Goal: Find specific page/section: Find specific page/section

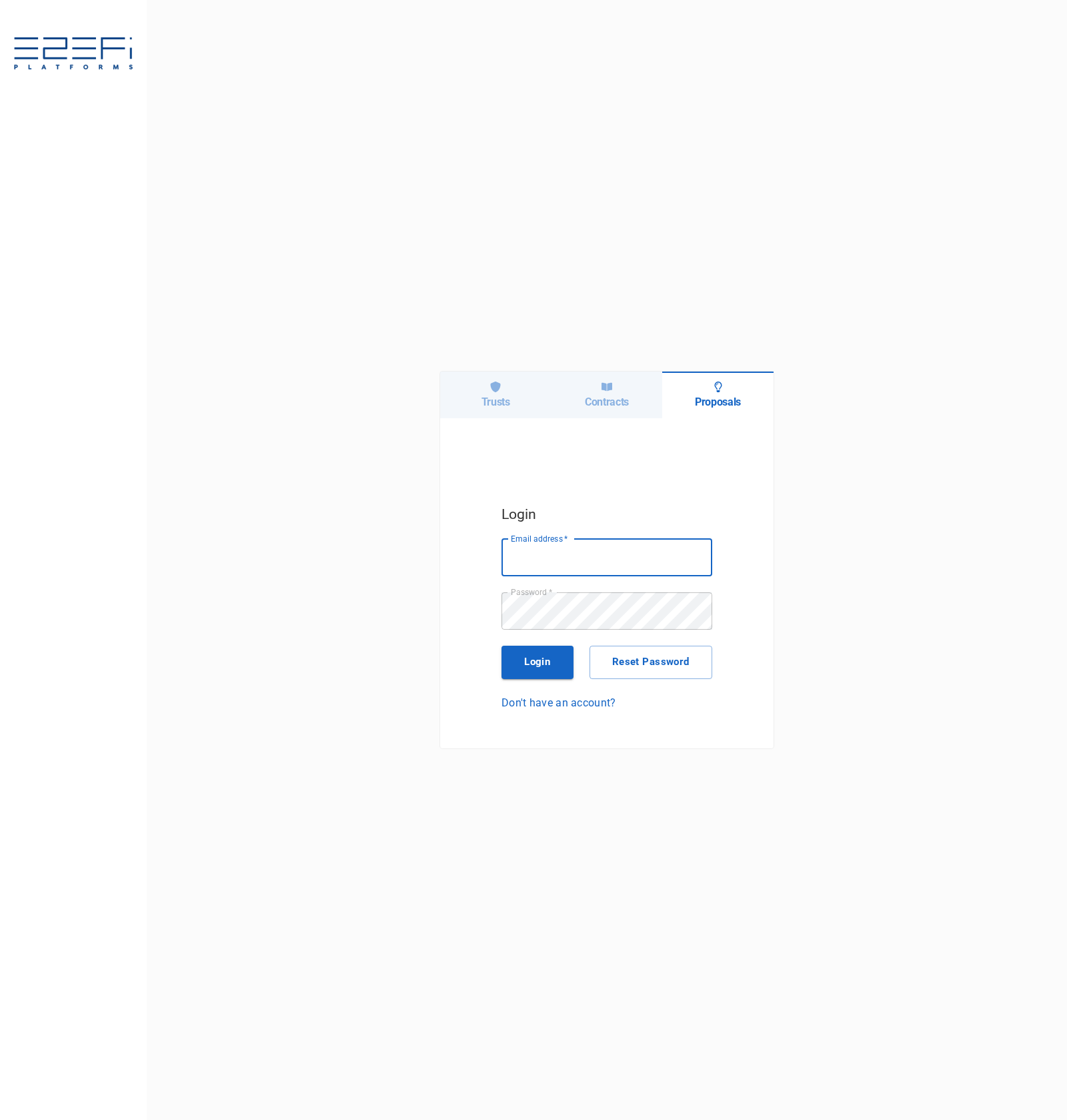
click at [490, 385] on icon at bounding box center [495, 386] width 11 height 11
click at [650, 569] on input "Email address   *" at bounding box center [606, 557] width 211 height 37
click at [632, 567] on input "[EMAIL_ADDRESS][DOMAIN_NAME]" at bounding box center [606, 557] width 211 height 37
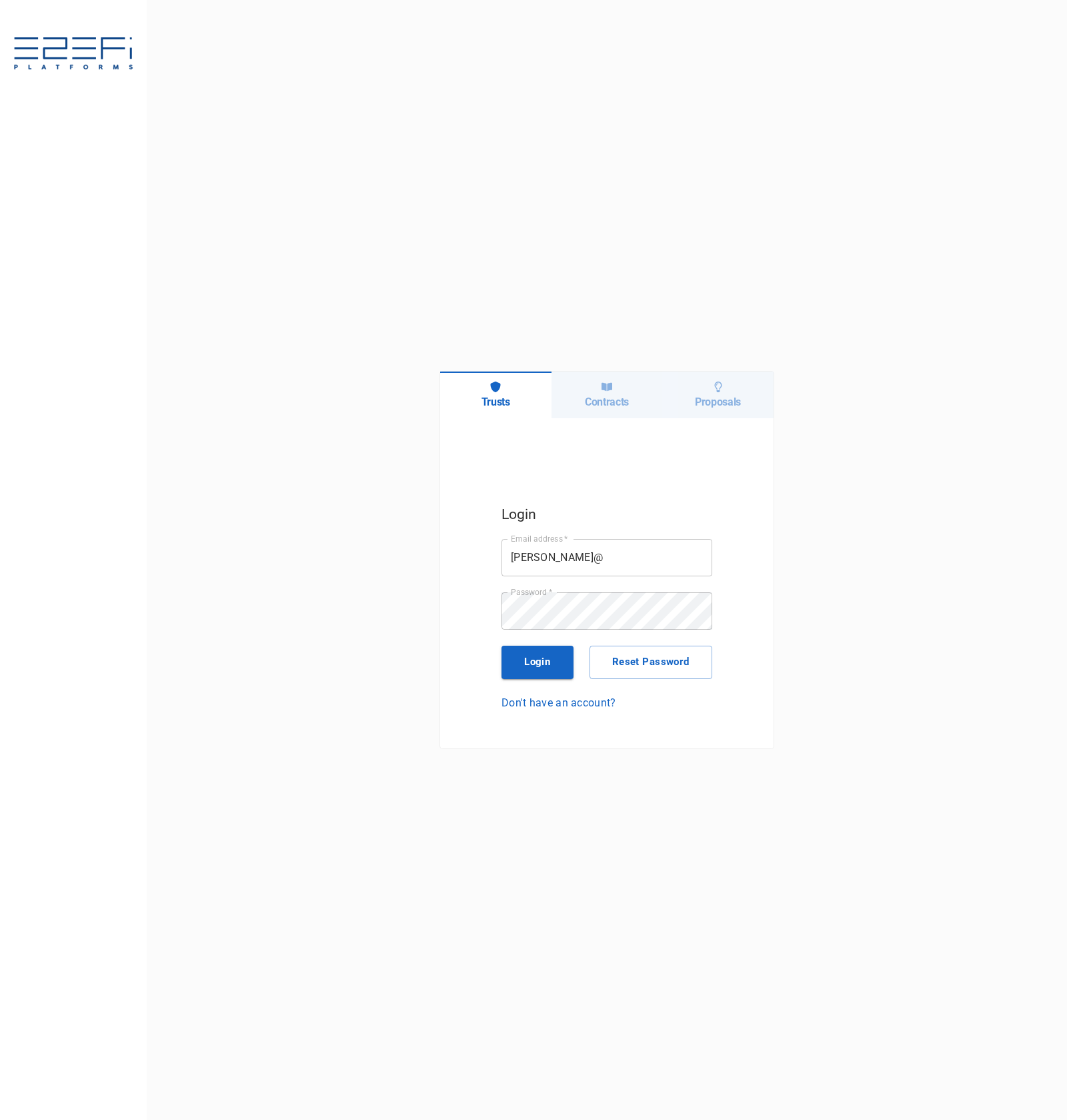
type input "[PERSON_NAME][EMAIL_ADDRESS][DOMAIN_NAME]"
click at [550, 655] on button "Login" at bounding box center [537, 662] width 72 height 33
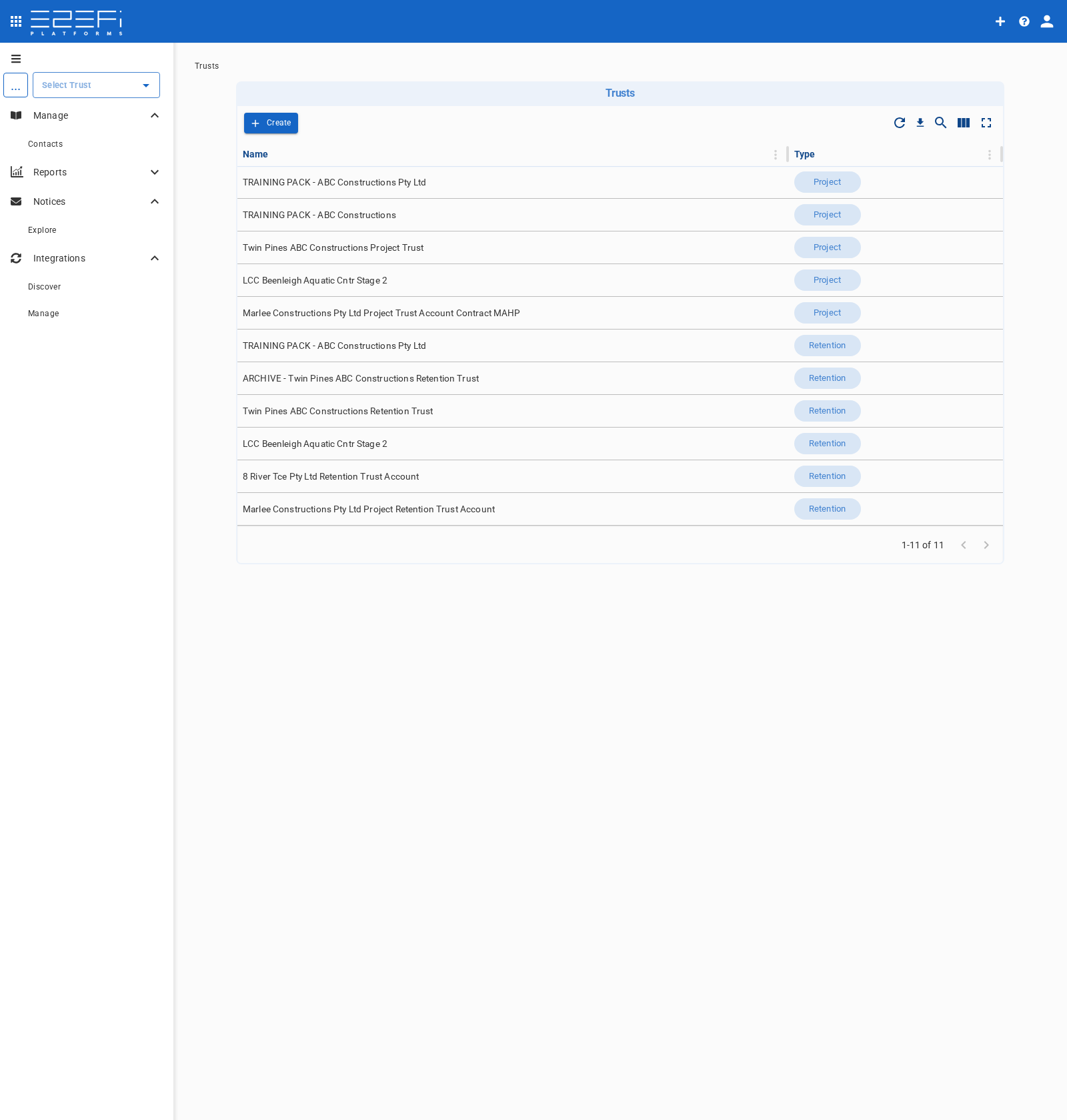
click at [1051, 20] on icon "profile" at bounding box center [1047, 21] width 19 height 19
click at [1041, 52] on div "Organisation" at bounding box center [1008, 58] width 78 height 20
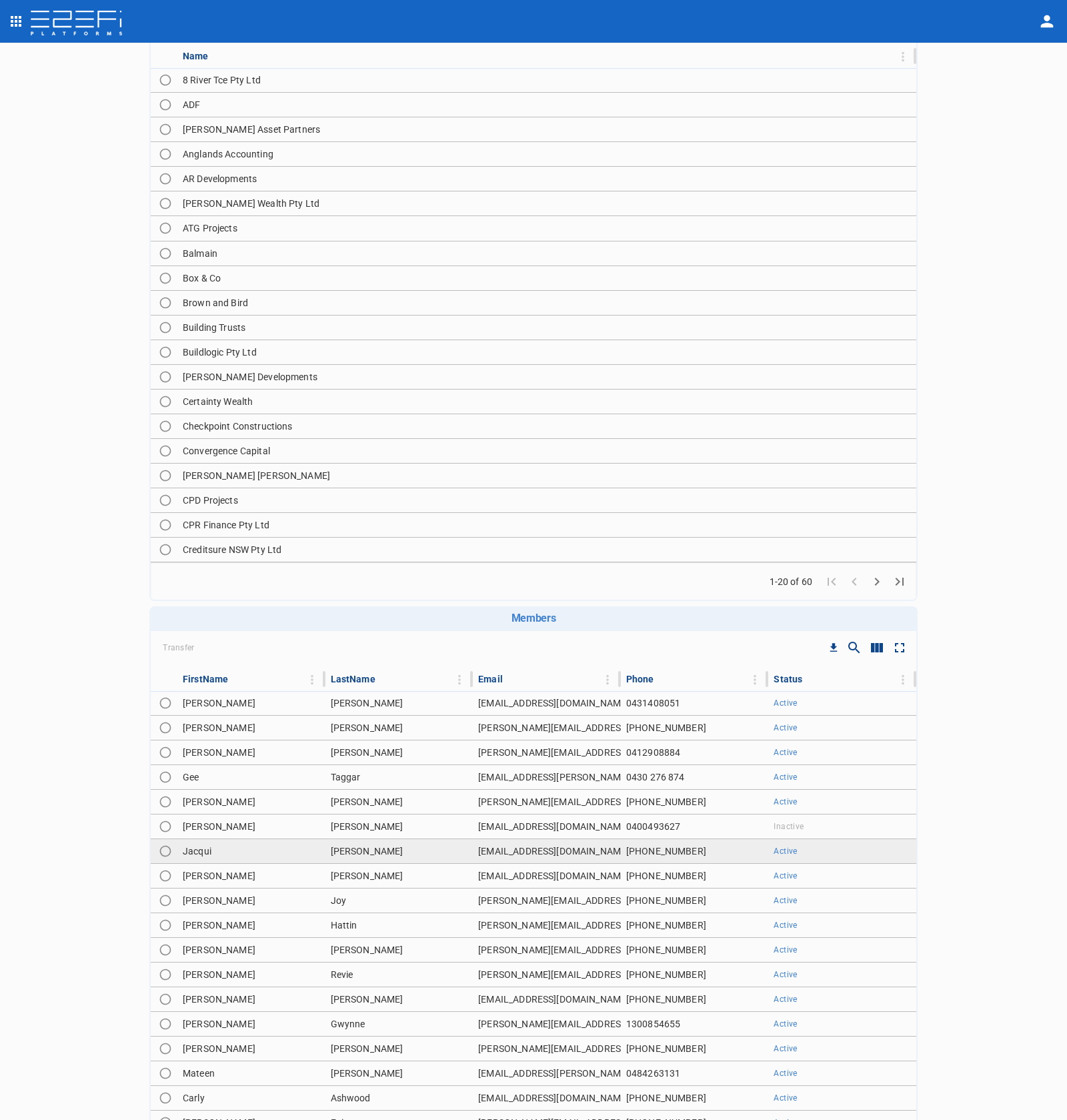
scroll to position [146, 0]
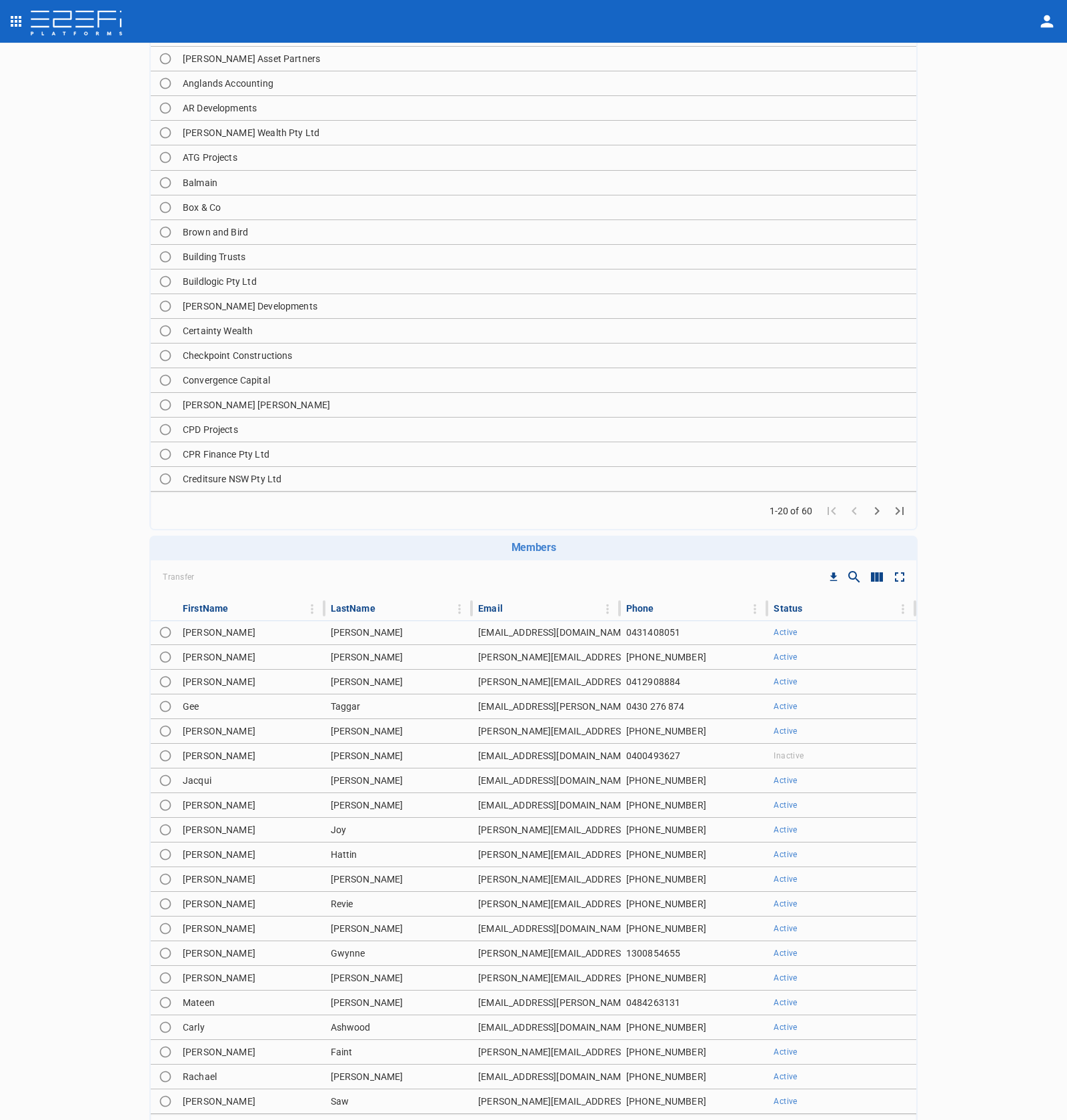
click at [846, 575] on icon "Show/Hide search" at bounding box center [854, 577] width 16 height 16
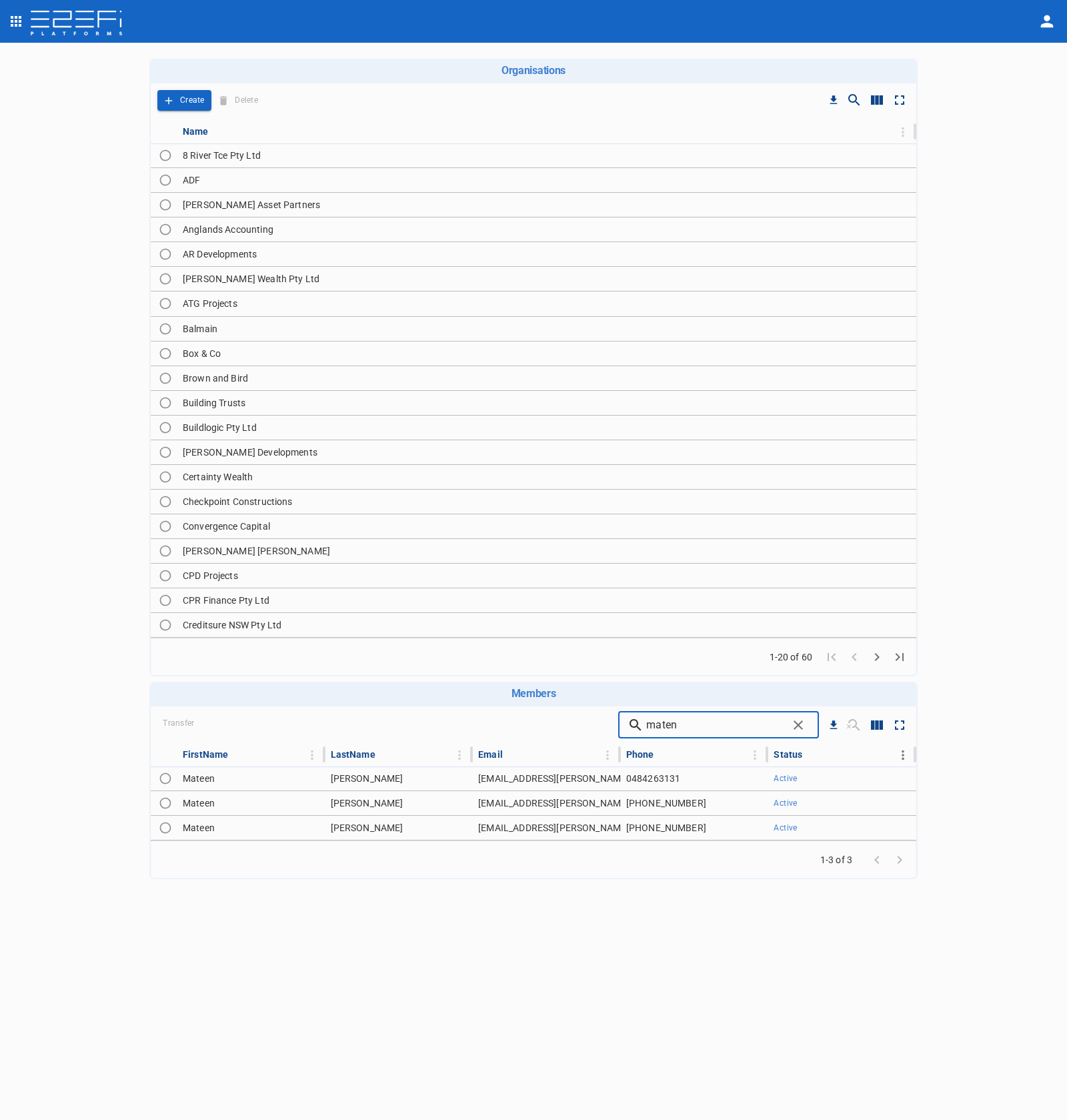
scroll to position [0, 0]
type input "maten"
